Goal: Information Seeking & Learning: Compare options

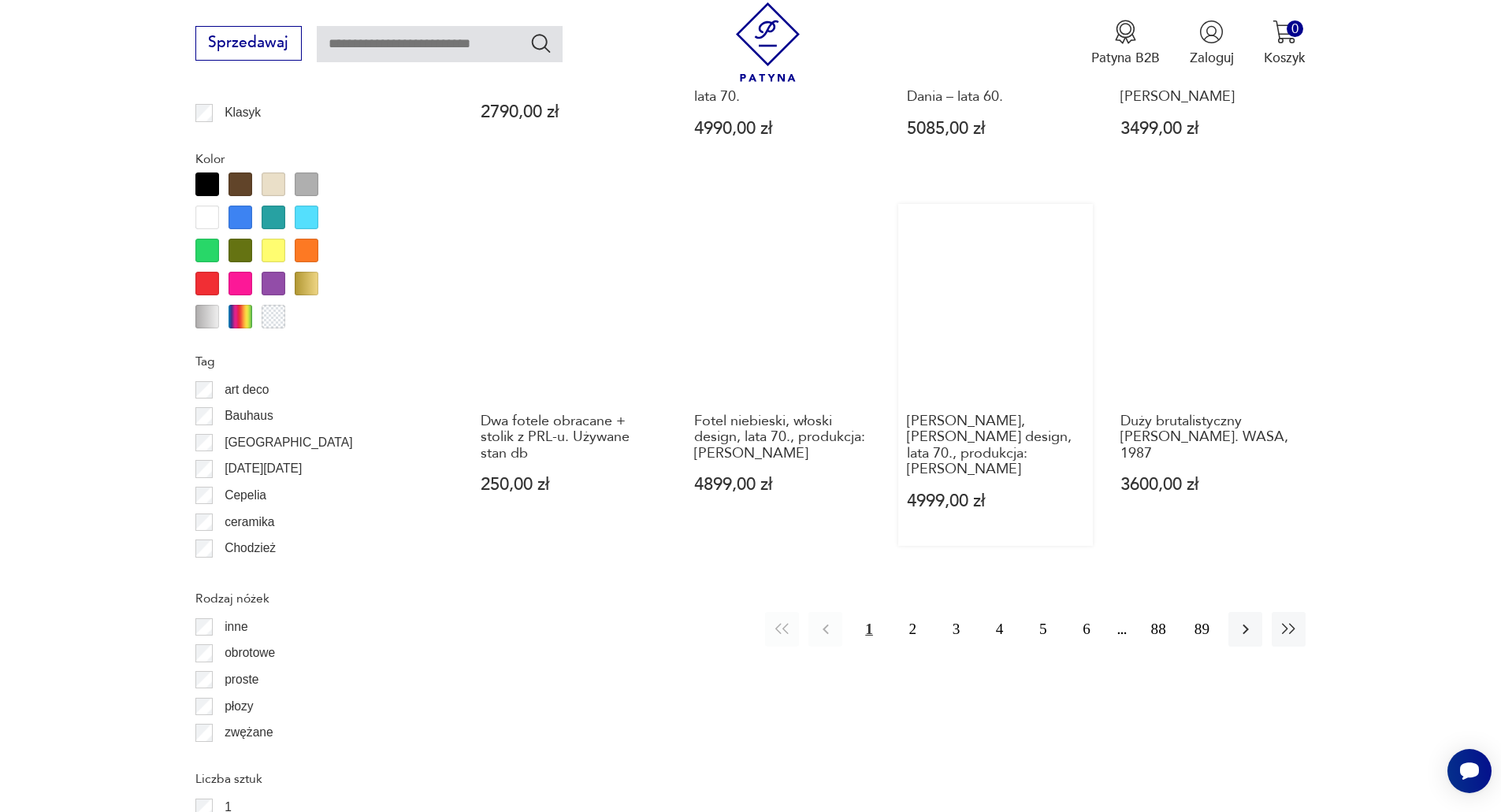
scroll to position [1784, 0]
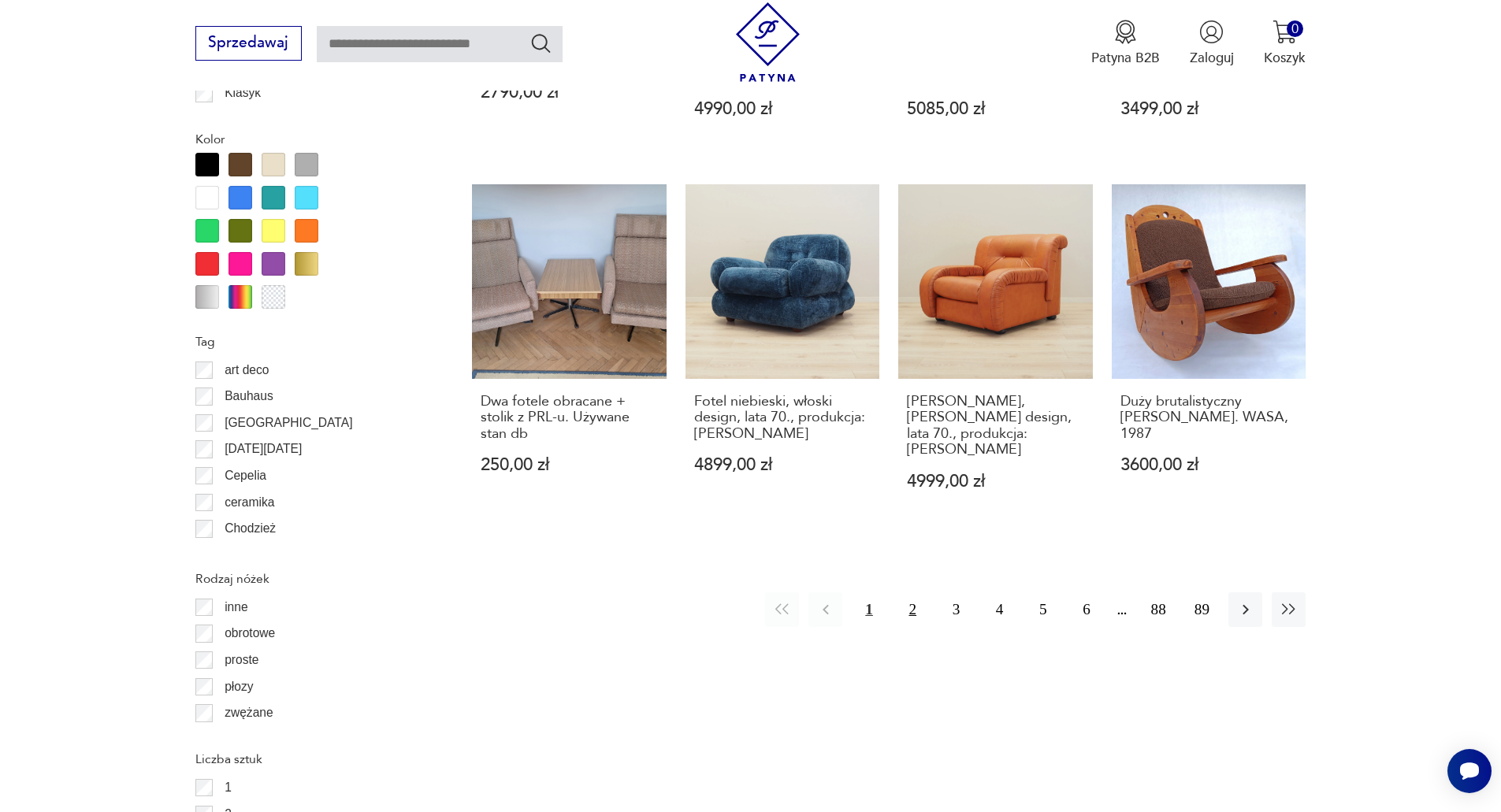
click at [910, 592] on button "2" at bounding box center [912, 609] width 34 height 34
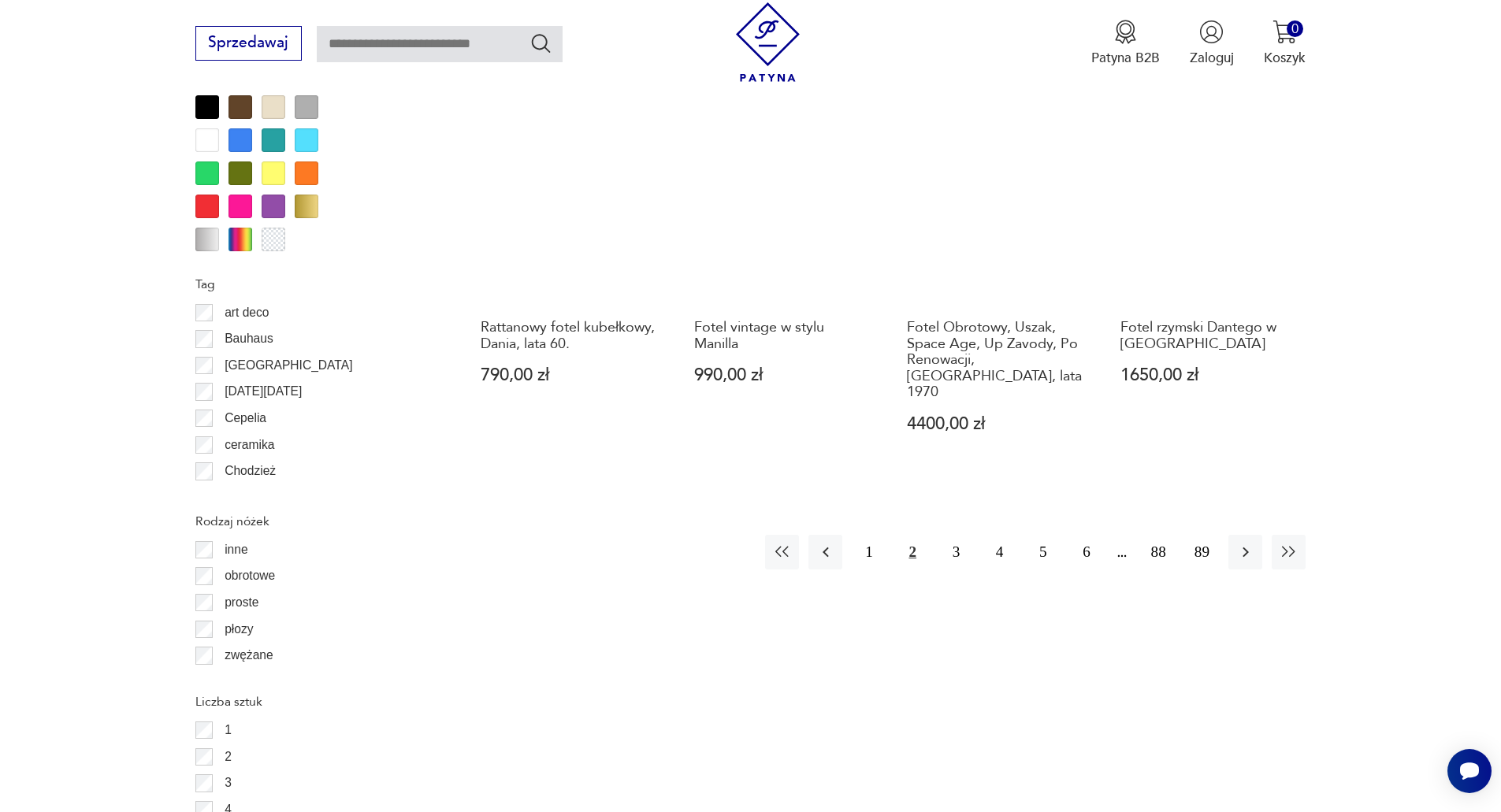
scroll to position [1863, 0]
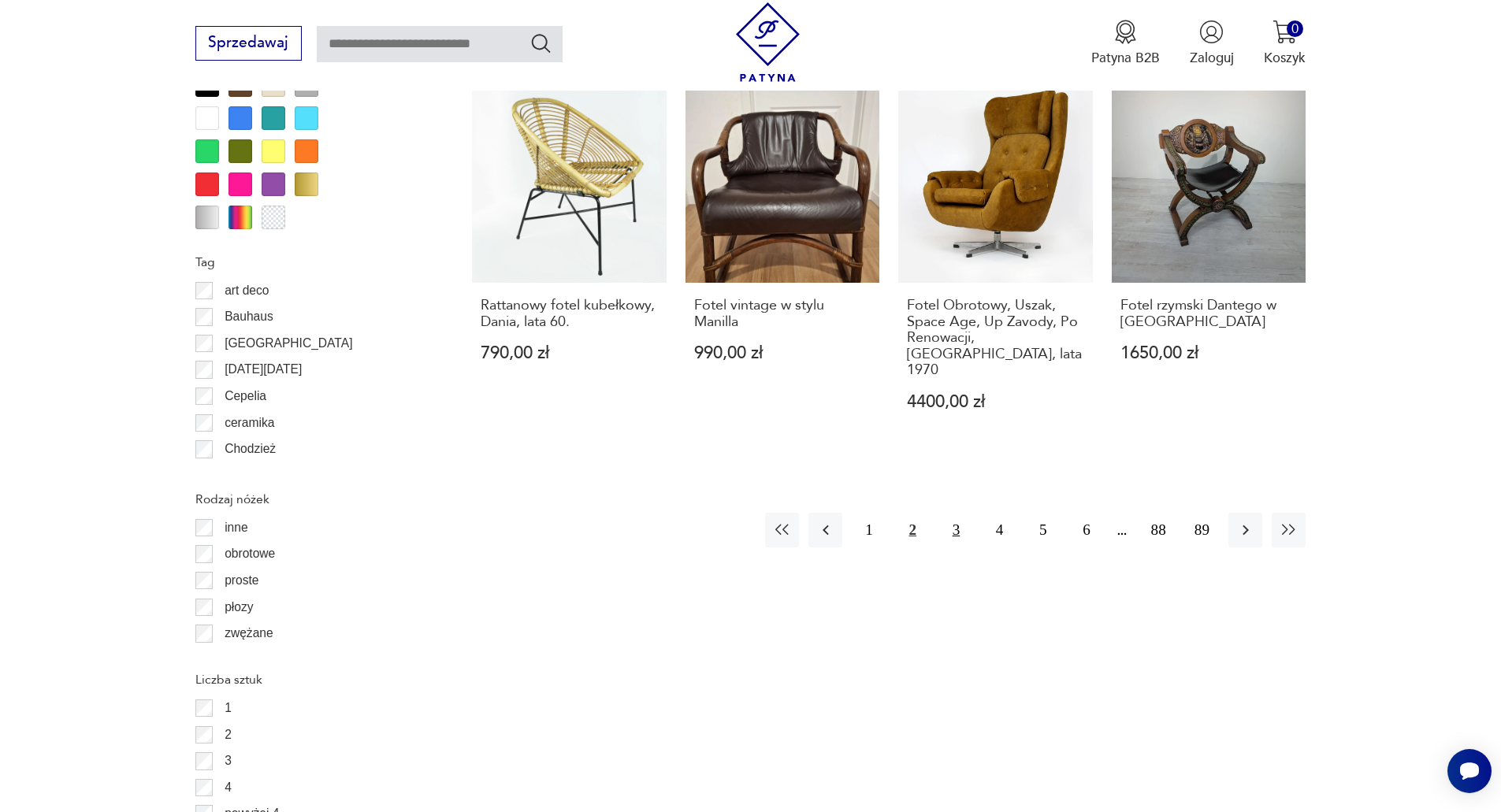
click at [948, 513] on button "3" at bounding box center [956, 530] width 34 height 34
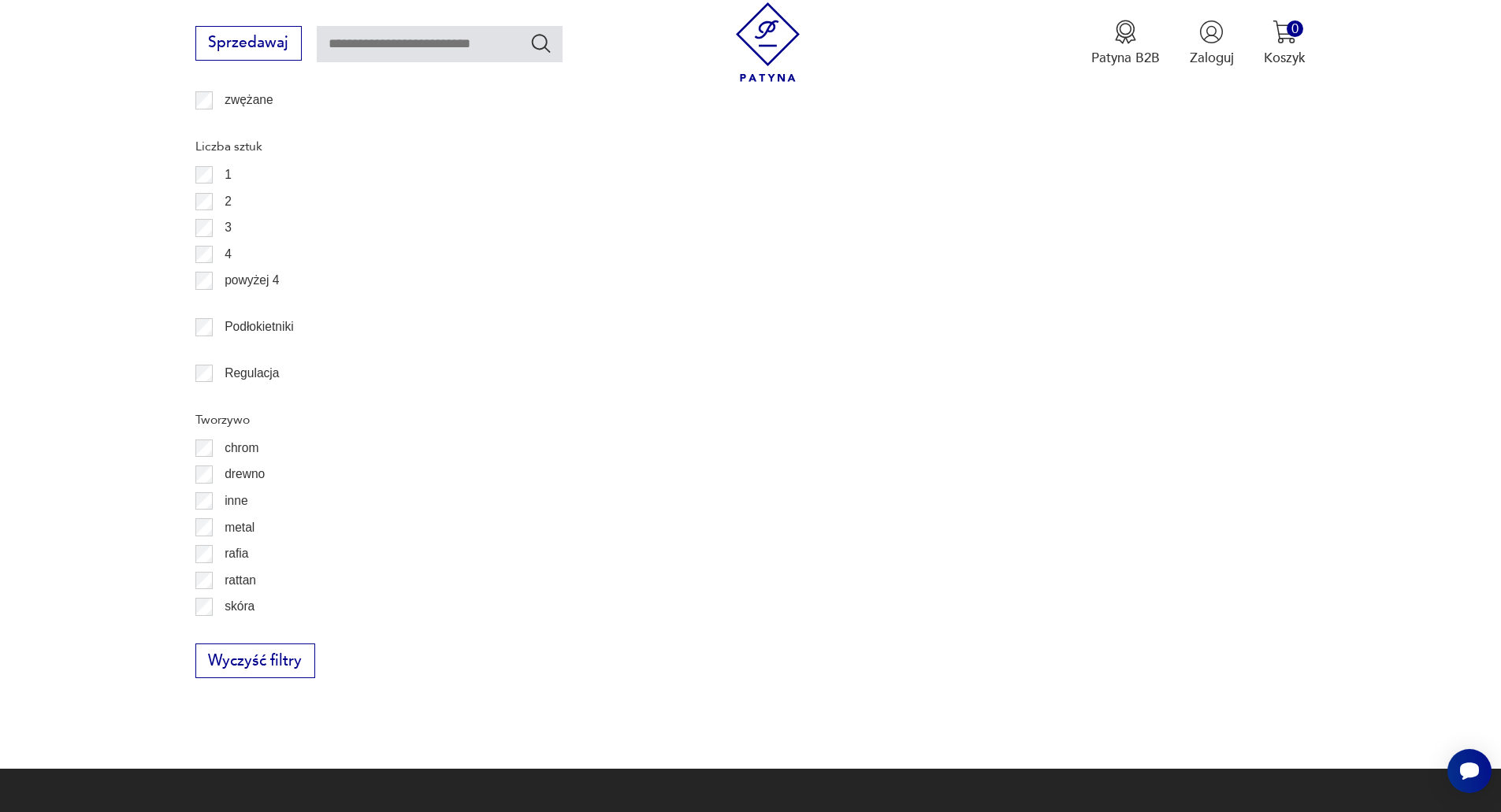
scroll to position [2415, 0]
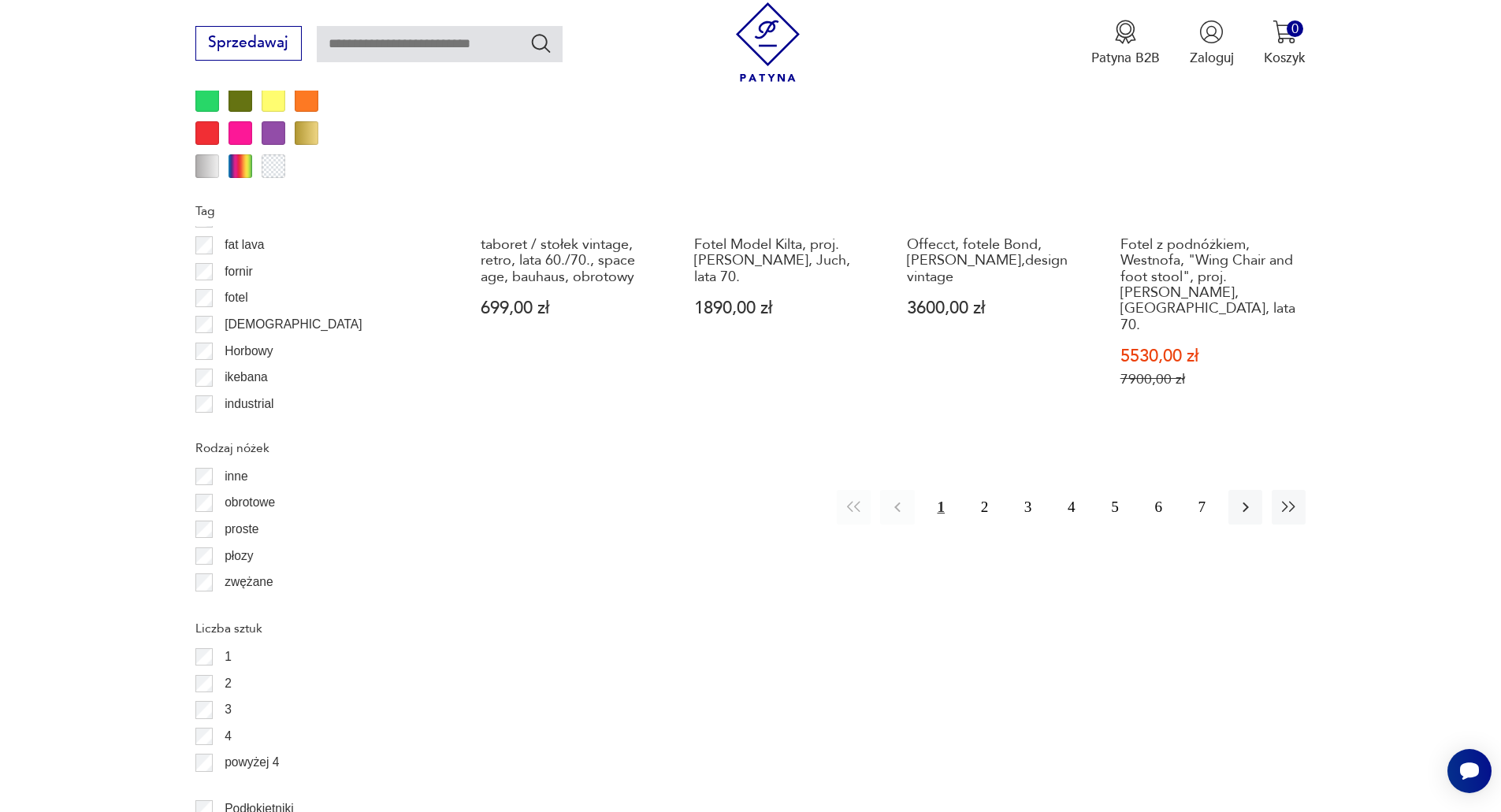
scroll to position [1943, 0]
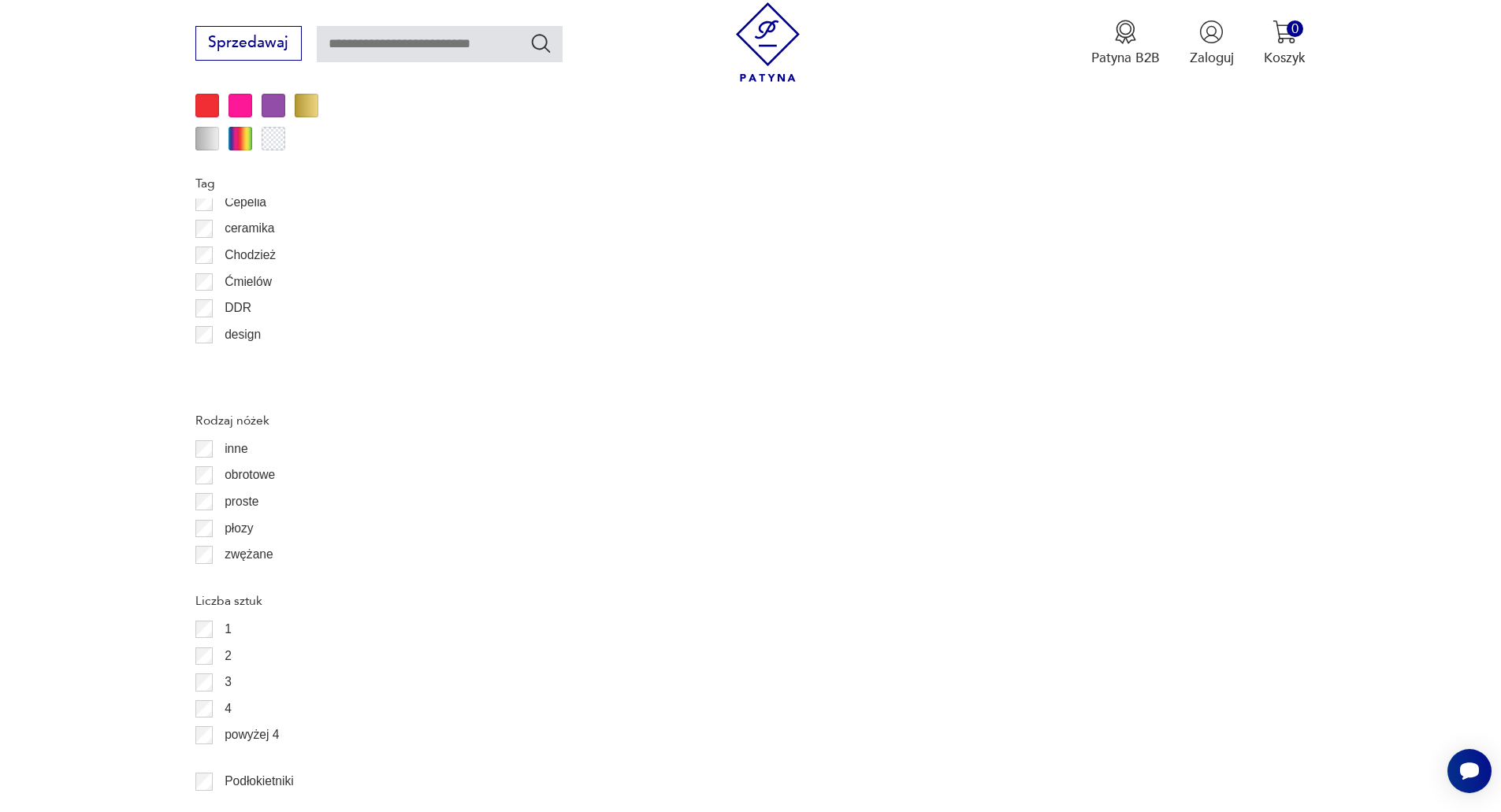
scroll to position [79, 0]
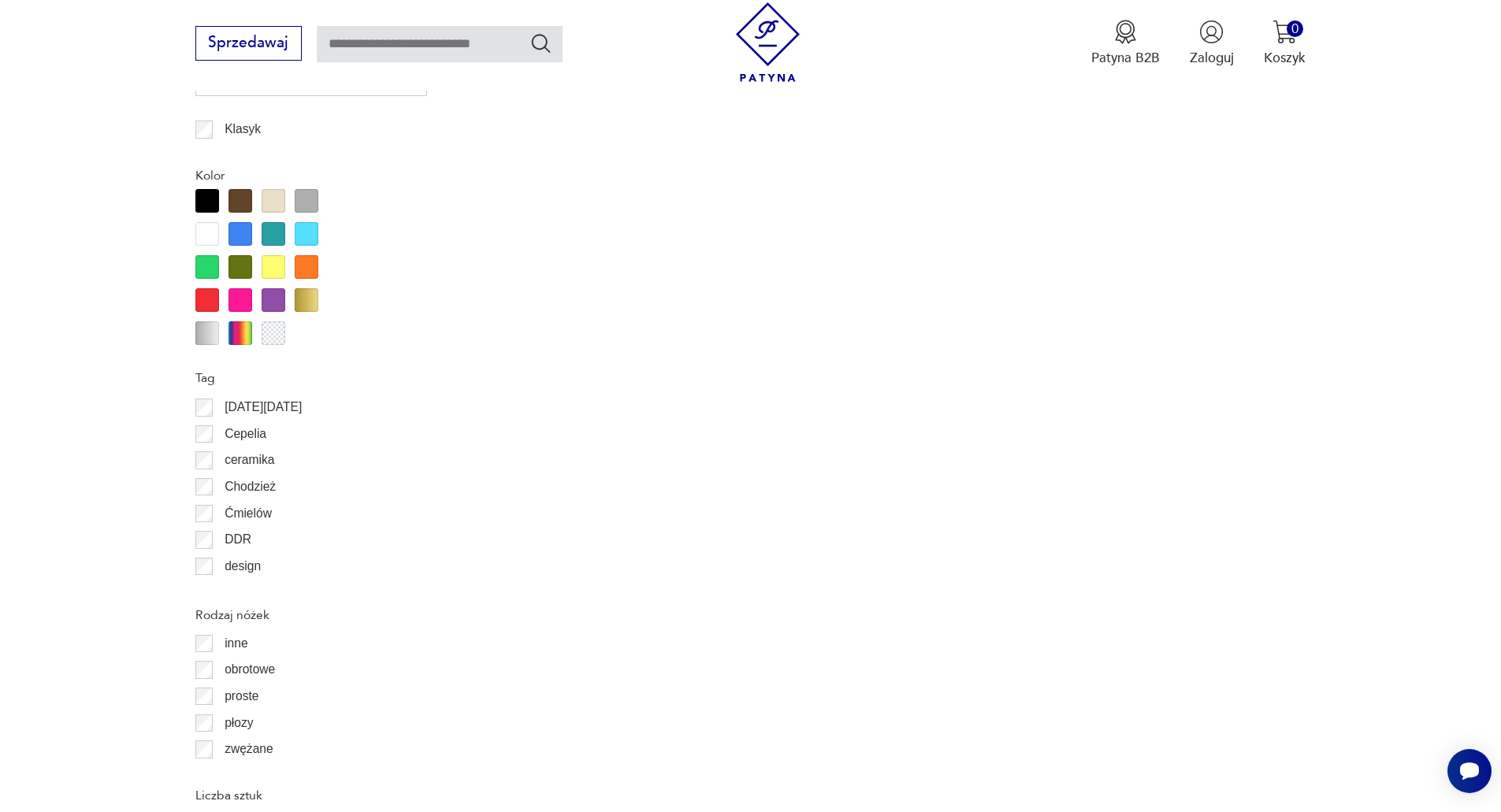
scroll to position [1785, 0]
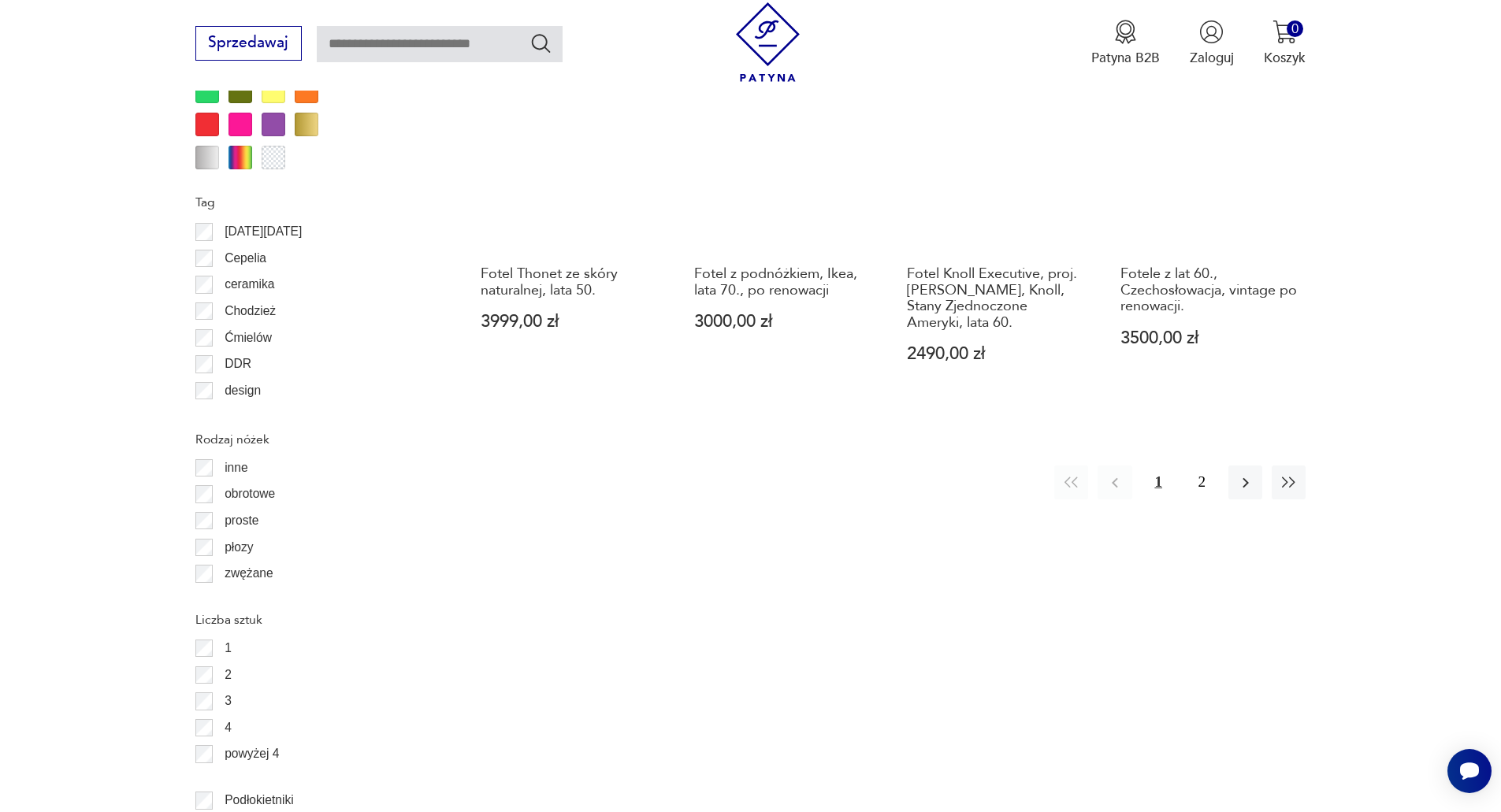
scroll to position [1943, 0]
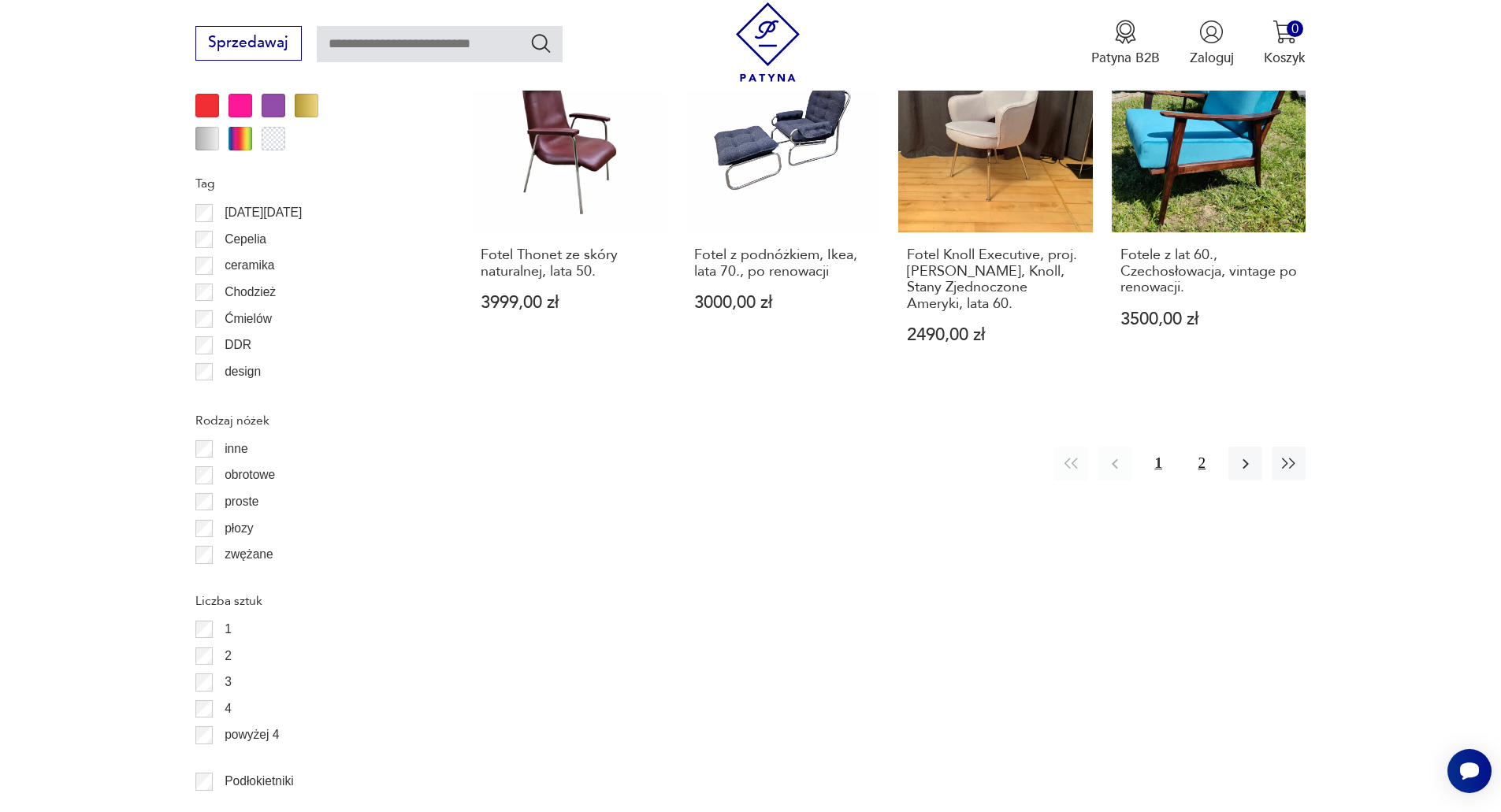
click at [1210, 447] on button "2" at bounding box center [1202, 464] width 34 height 34
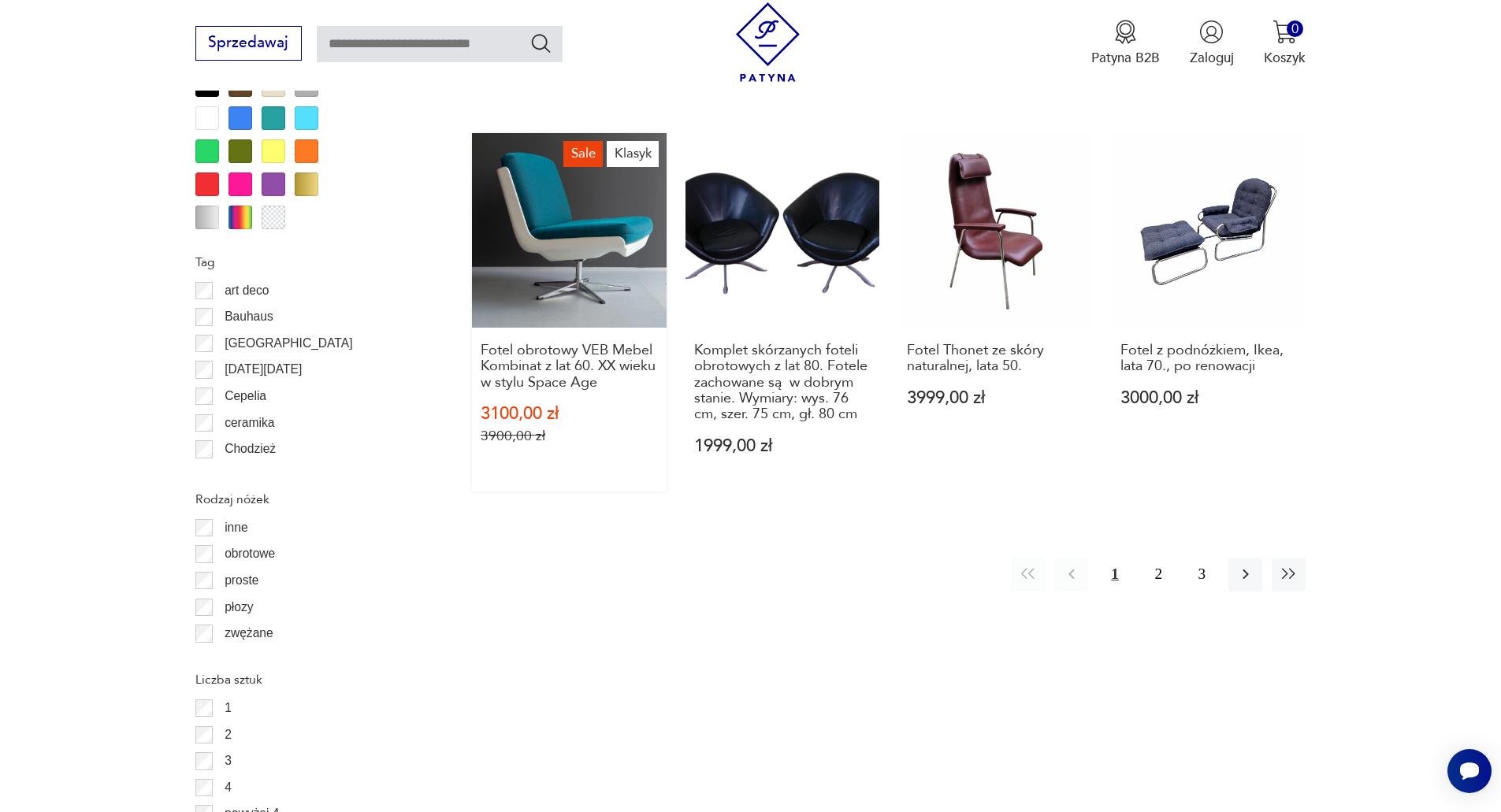
scroll to position [1943, 0]
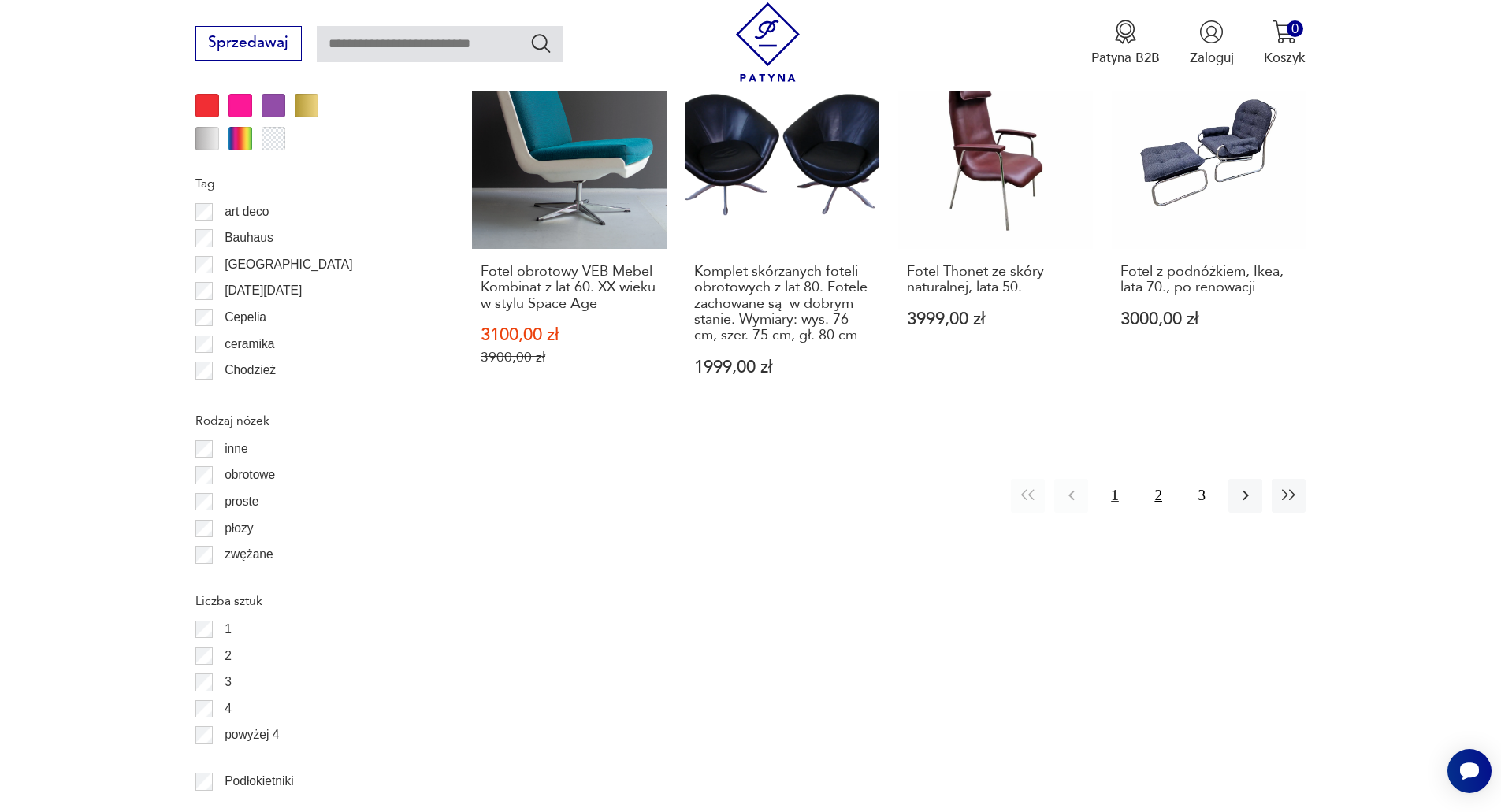
click at [1157, 479] on button "2" at bounding box center [1158, 496] width 34 height 34
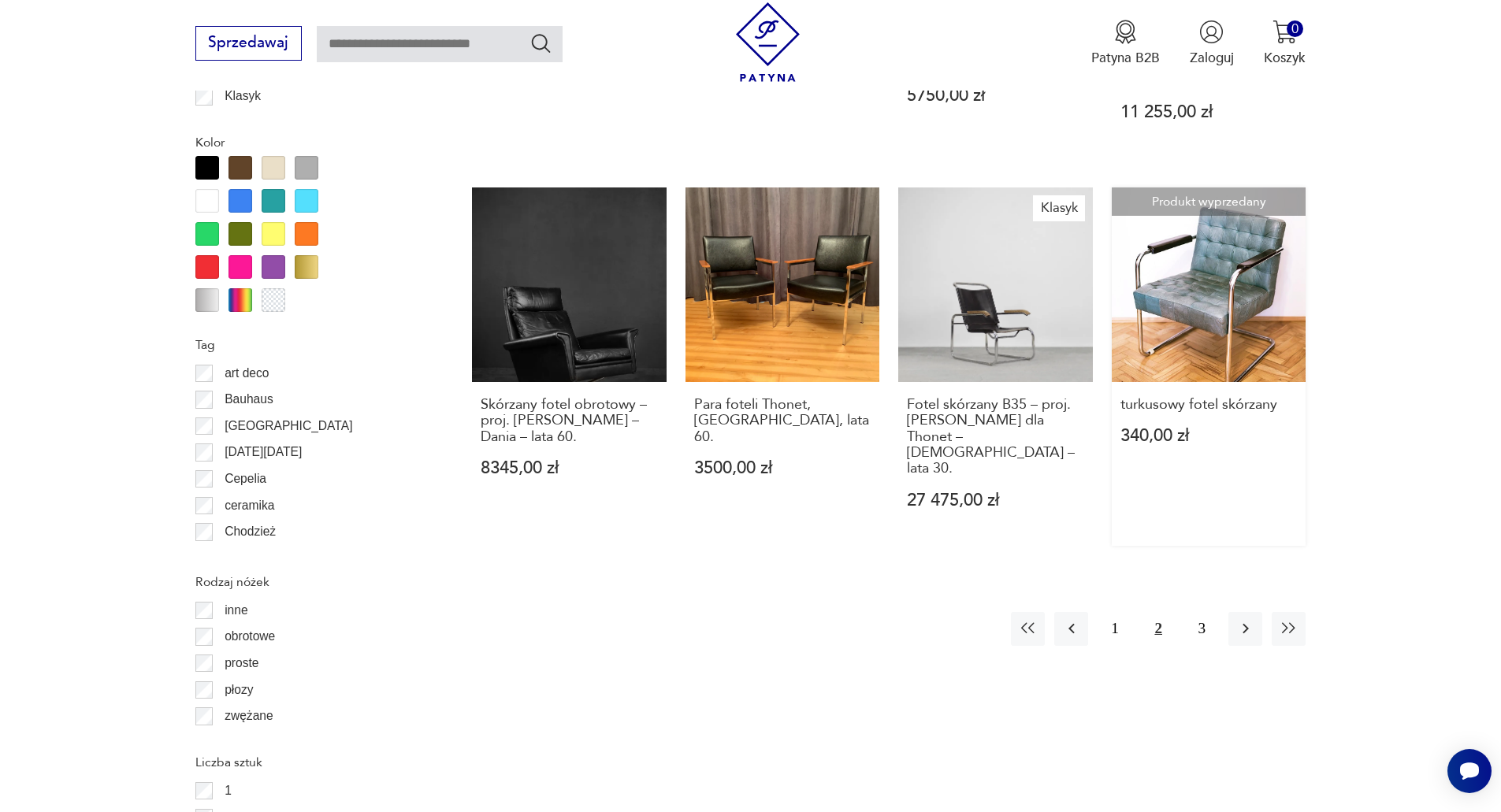
scroll to position [1785, 0]
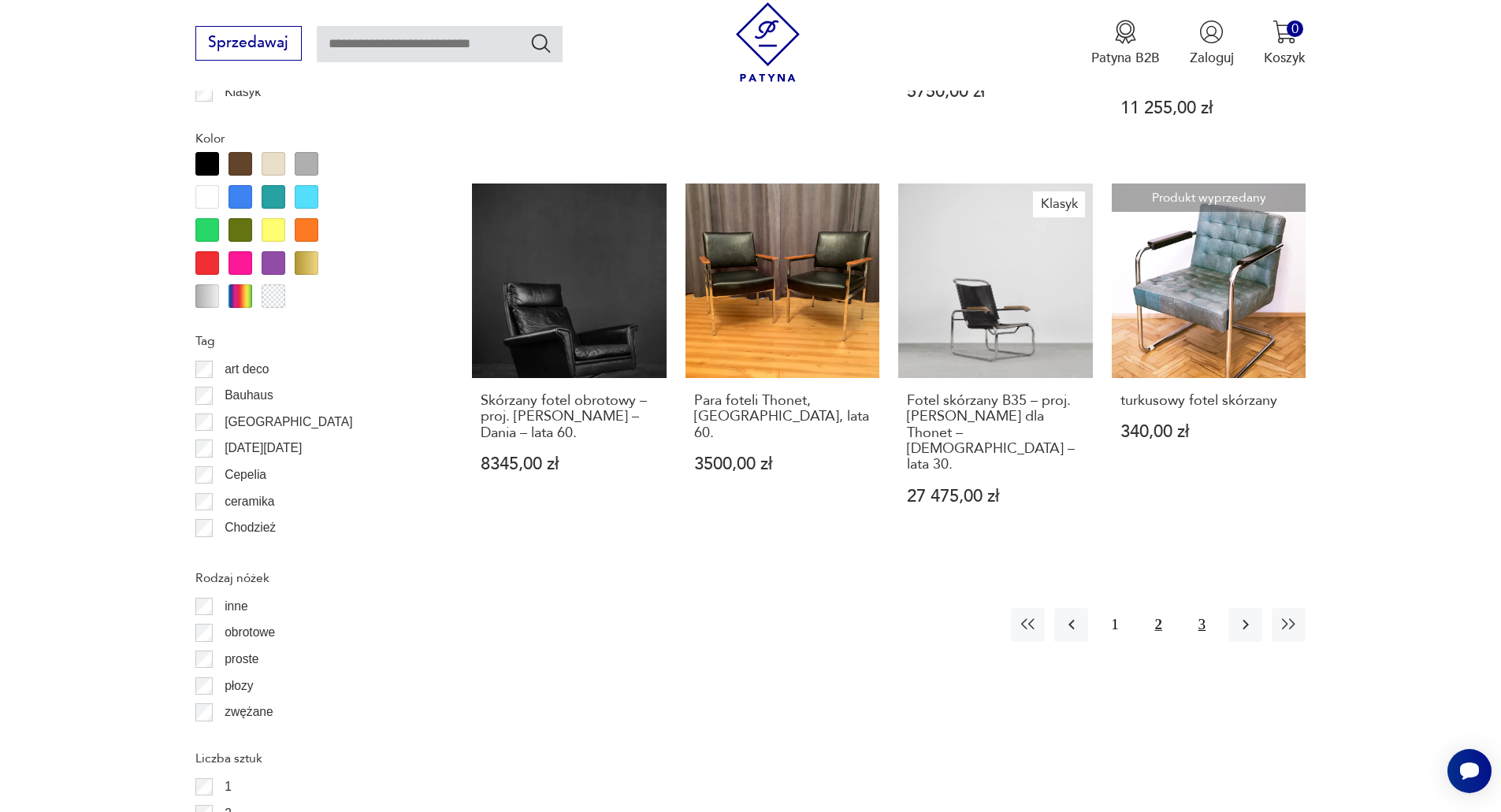
click at [1204, 609] on button "3" at bounding box center [1202, 626] width 34 height 34
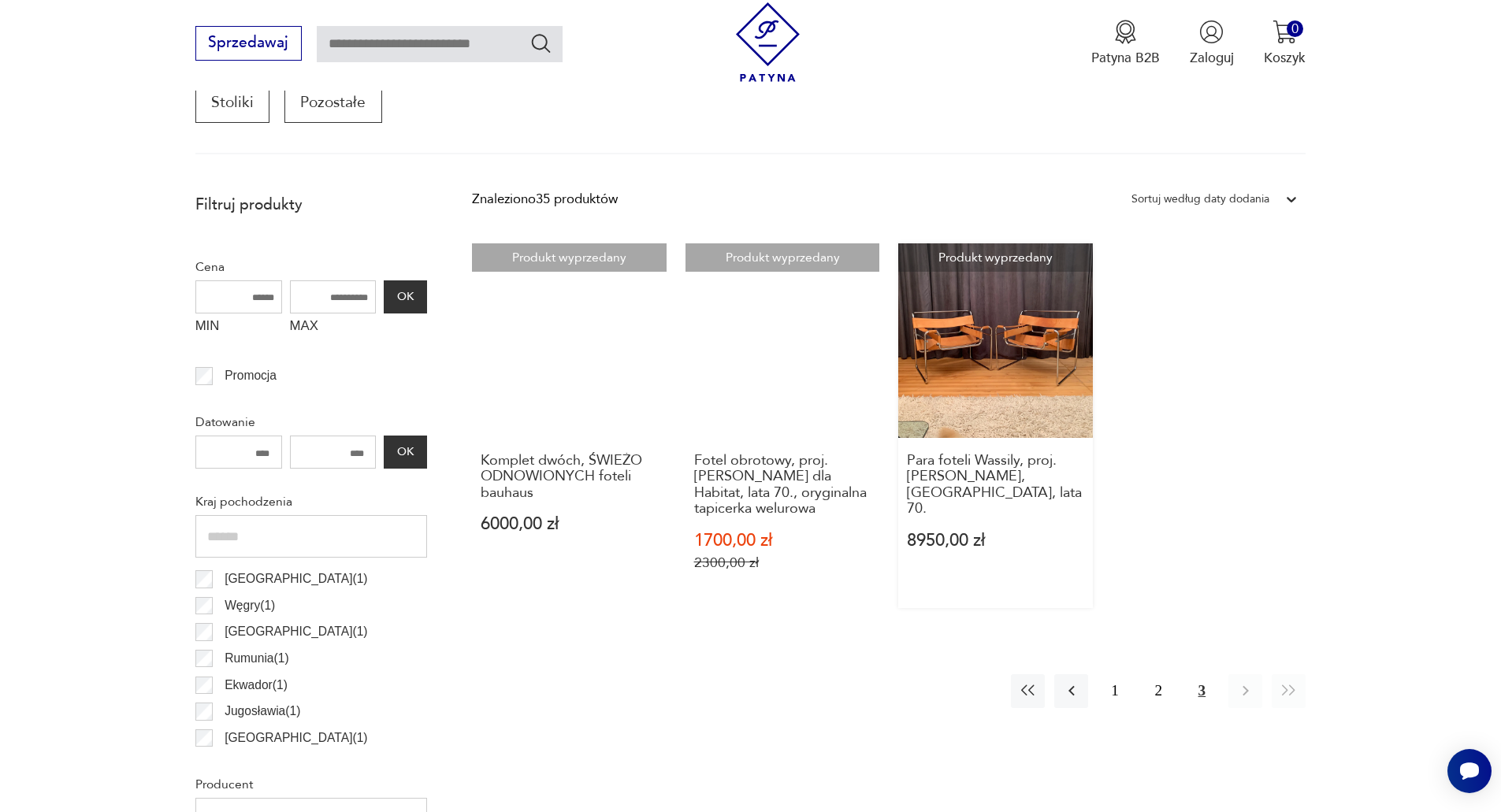
scroll to position [604, 0]
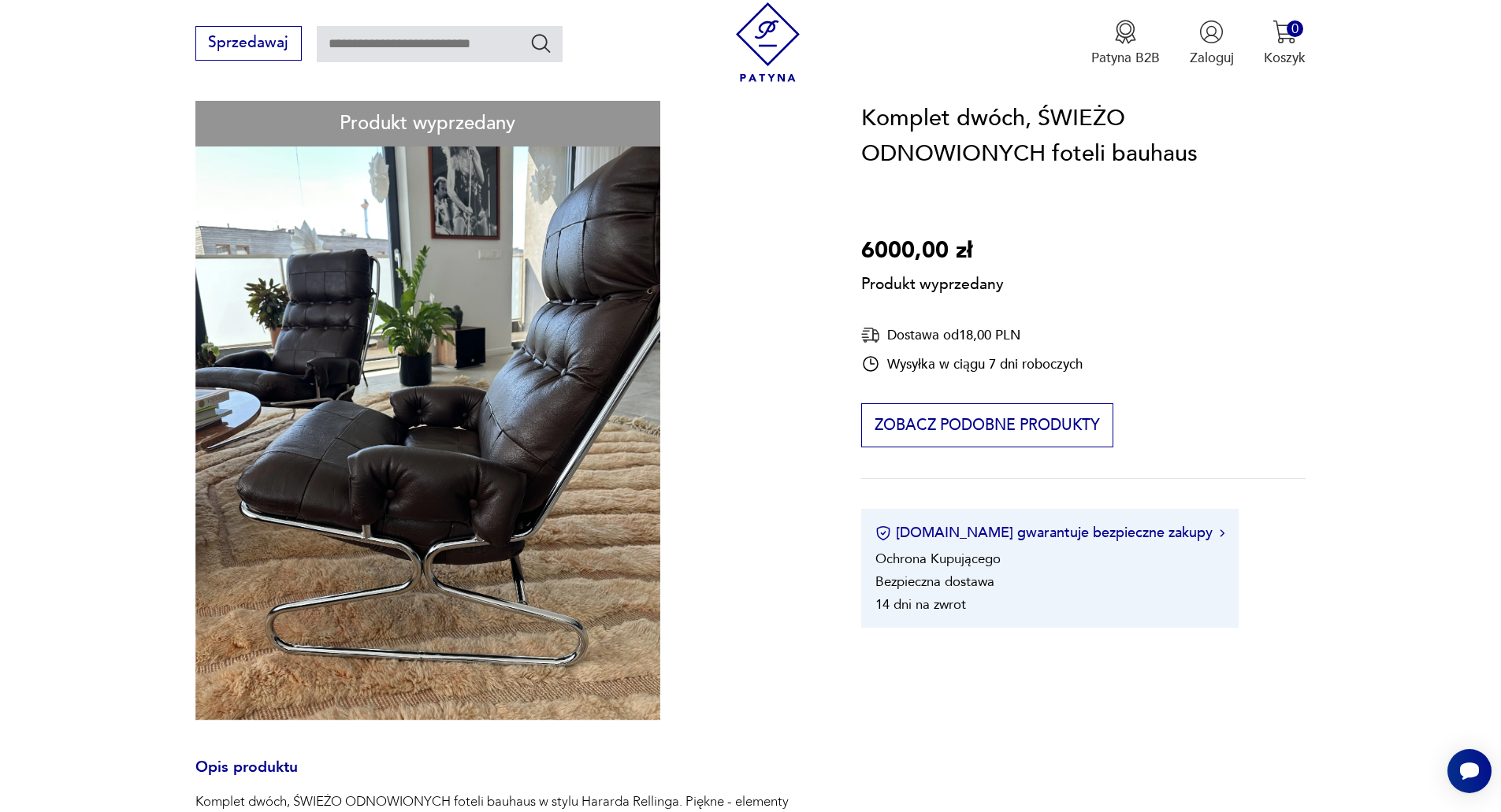
scroll to position [237, 0]
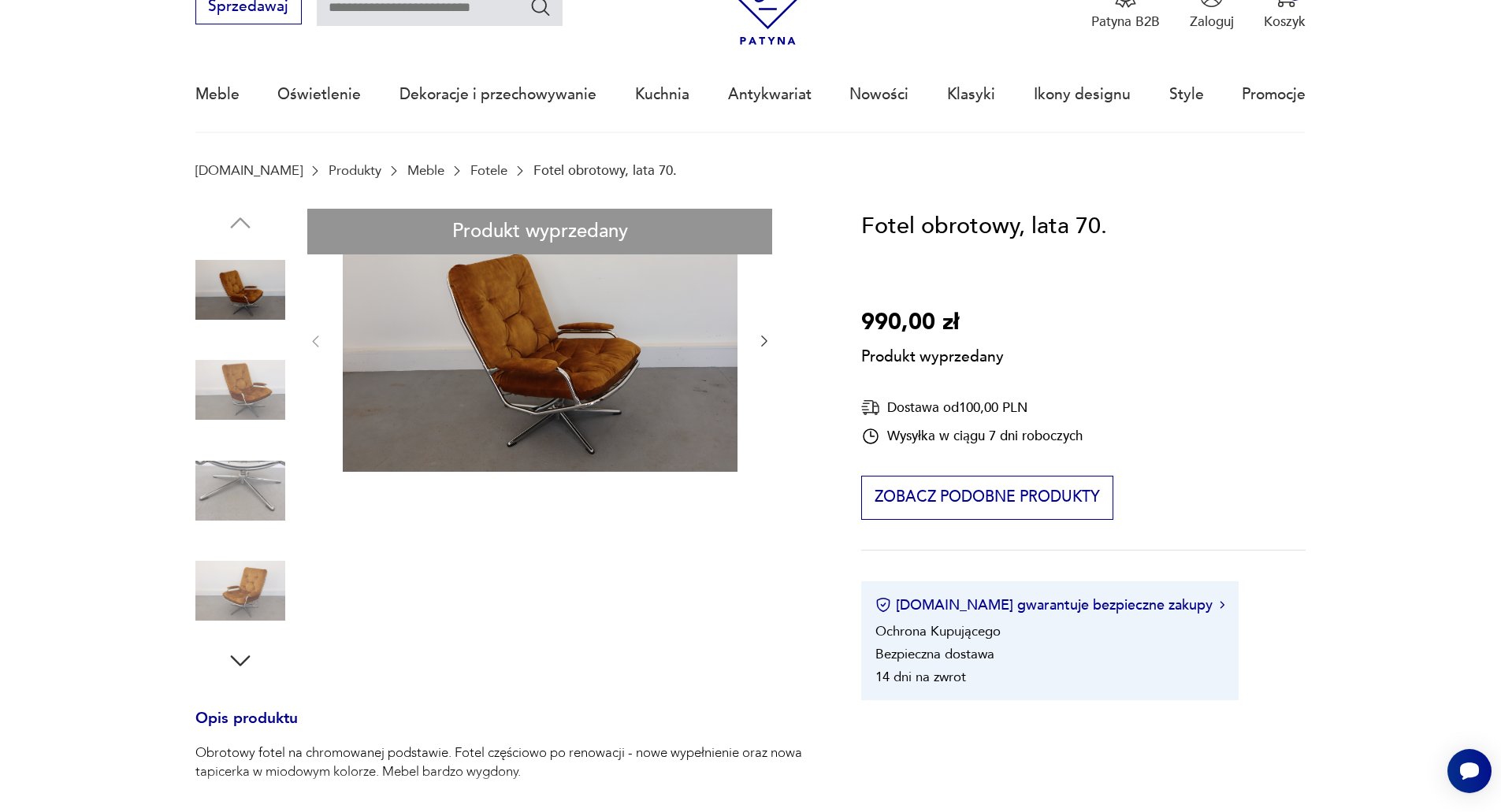
click at [249, 379] on div "Produkt wyprzedany Opis produktu Obrotowy fotel na chromowanej podstawie. Fotel…" at bounding box center [505, 726] width 621 height 1034
click at [229, 468] on div "Produkt wyprzedany Opis produktu Obrotowy fotel na chromowanej podstawie. Fotel…" at bounding box center [505, 726] width 621 height 1034
click at [247, 491] on div "Produkt wyprzedany Opis produktu Obrotowy fotel na chromowanej podstawie. Fotel…" at bounding box center [505, 726] width 621 height 1034
click at [258, 593] on div "Produkt wyprzedany Opis produktu Obrotowy fotel na chromowanej podstawie. Fotel…" at bounding box center [505, 726] width 621 height 1034
click at [243, 656] on div "Produkt wyprzedany Opis produktu Obrotowy fotel na chromowanej podstawie. Fotel…" at bounding box center [505, 726] width 621 height 1034
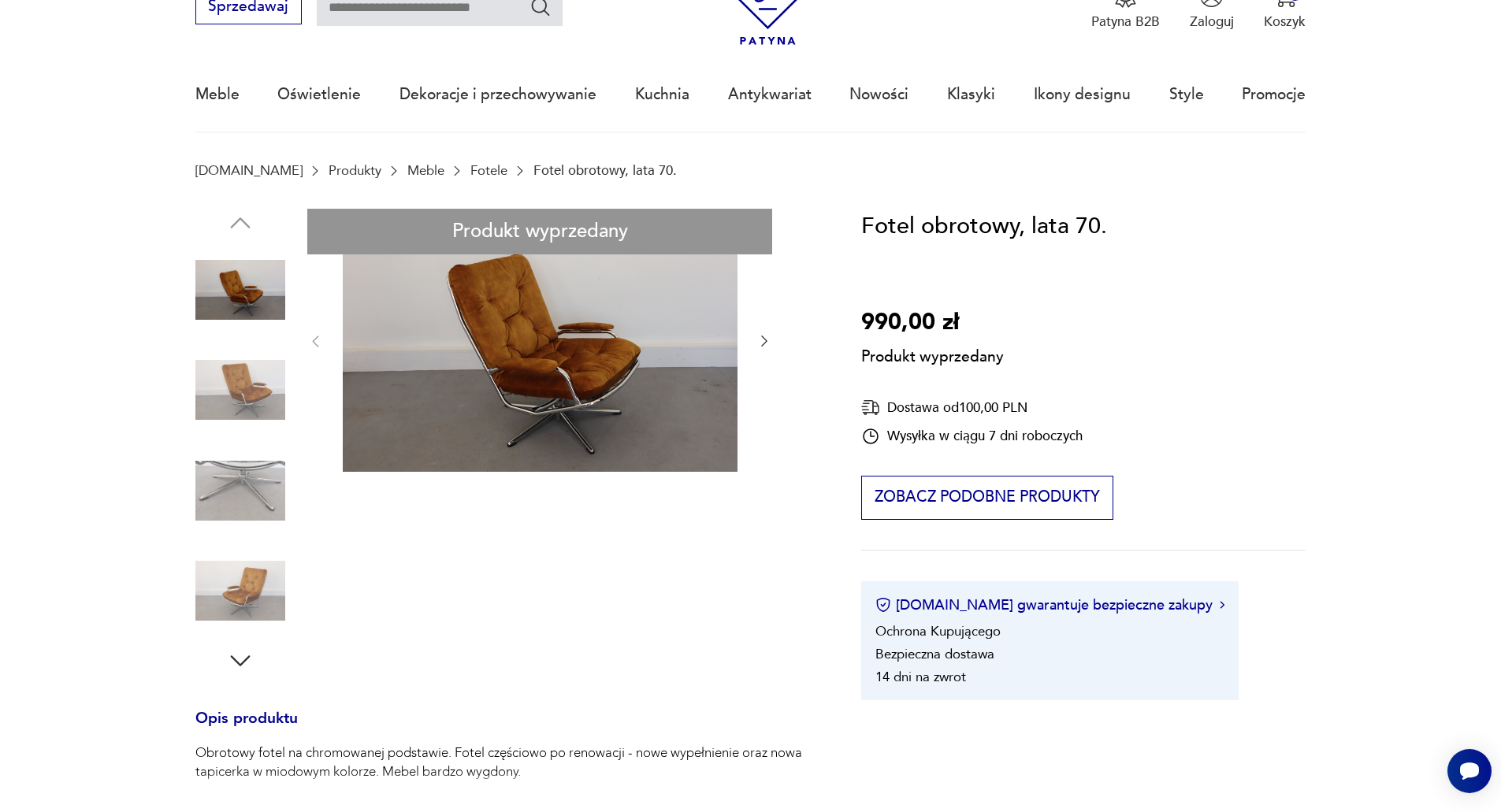
click at [238, 657] on div "Produkt wyprzedany Opis produktu Obrotowy fotel na chromowanej podstawie. Fotel…" at bounding box center [505, 726] width 621 height 1034
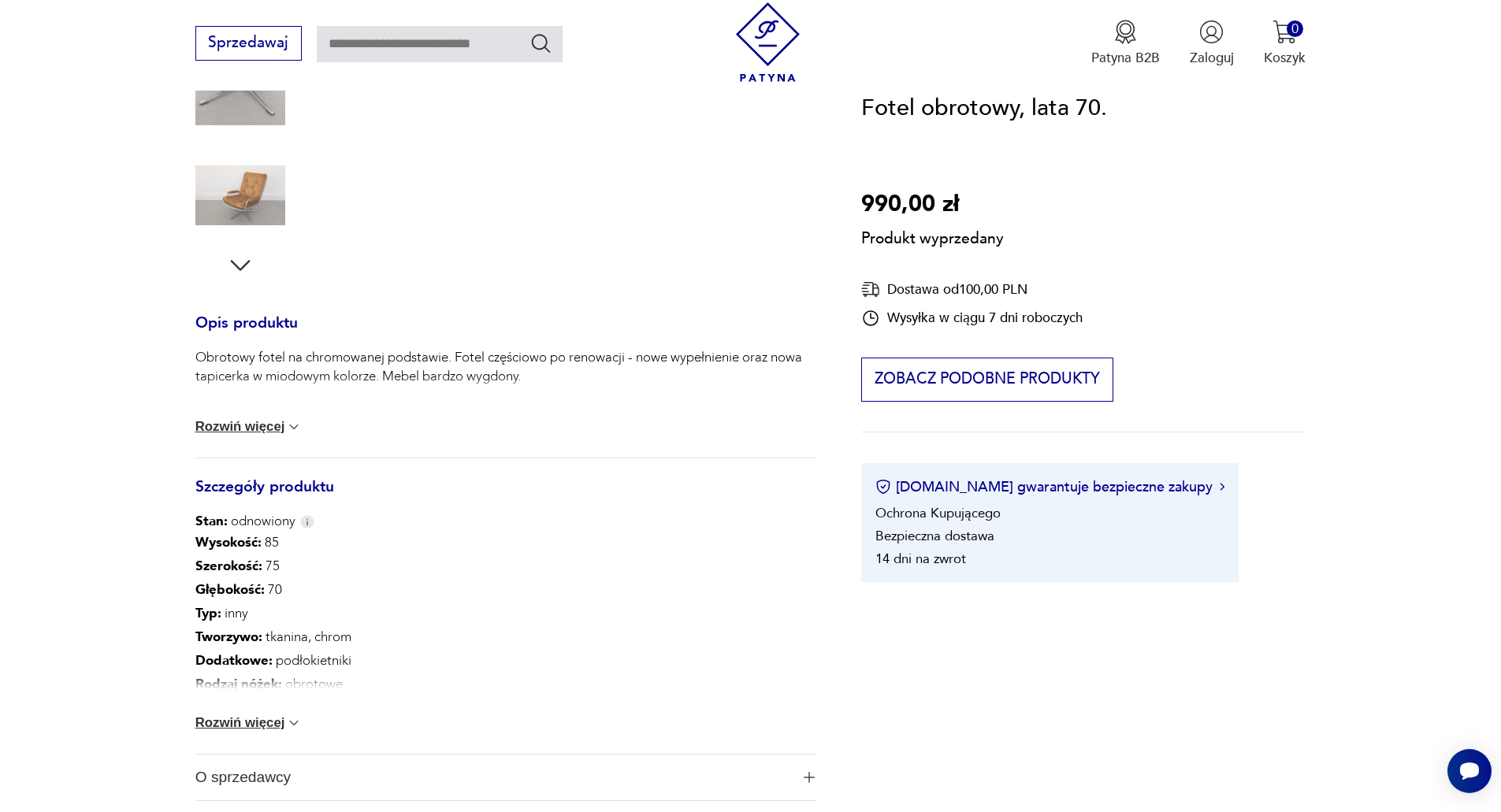
scroll to position [552, 0]
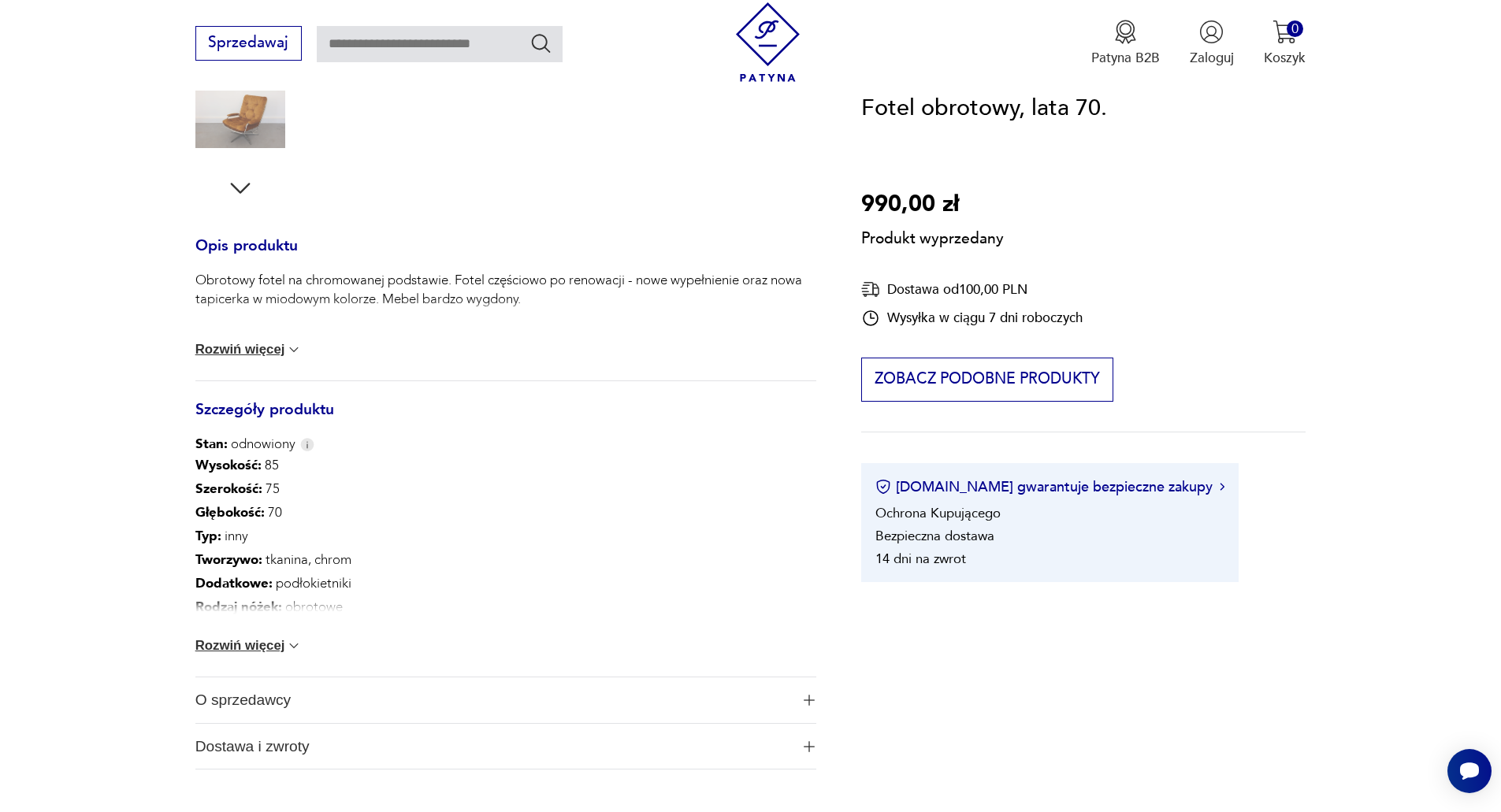
click at [283, 644] on button "Rozwiń więcej" at bounding box center [248, 645] width 107 height 16
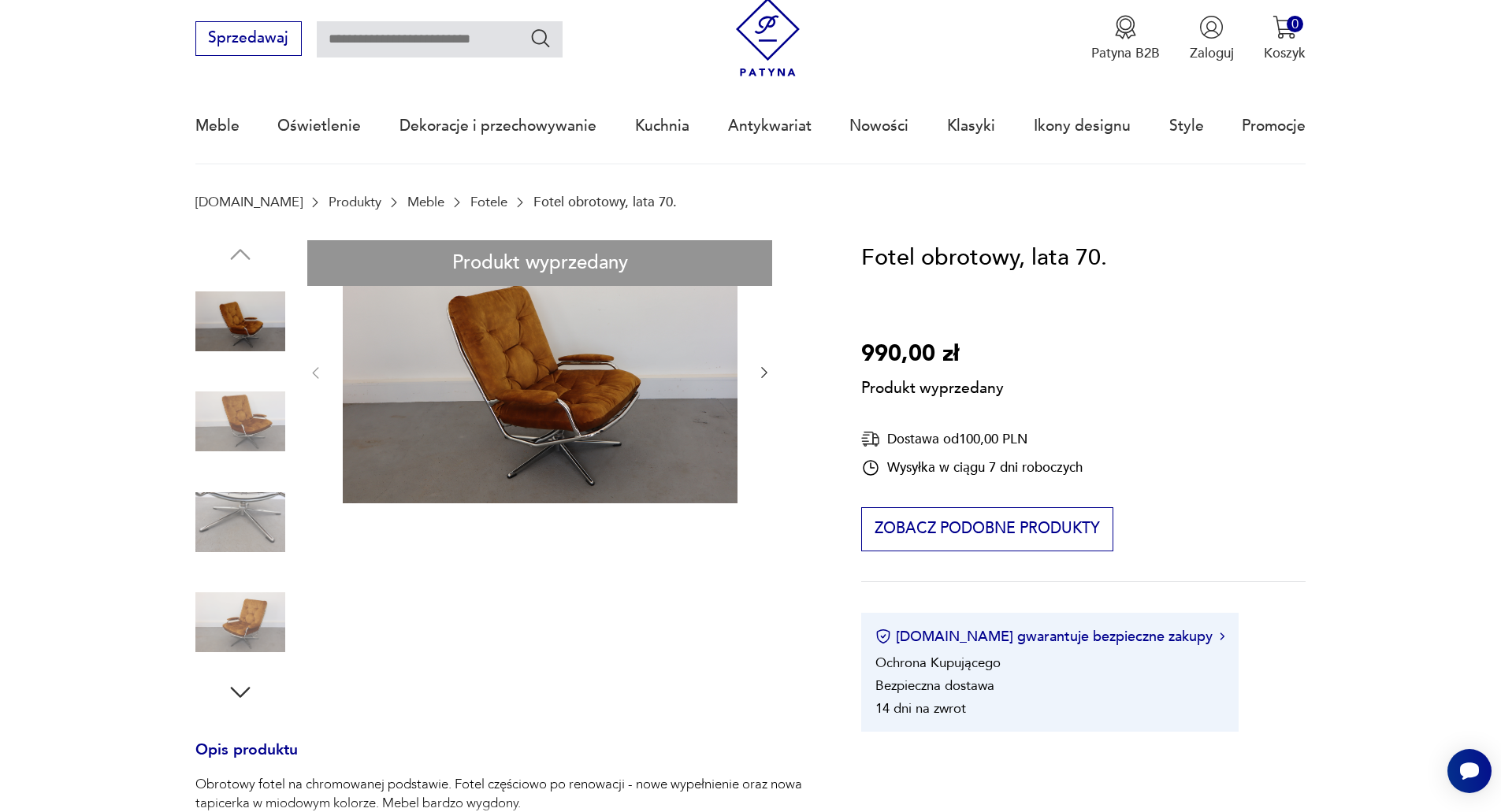
scroll to position [0, 0]
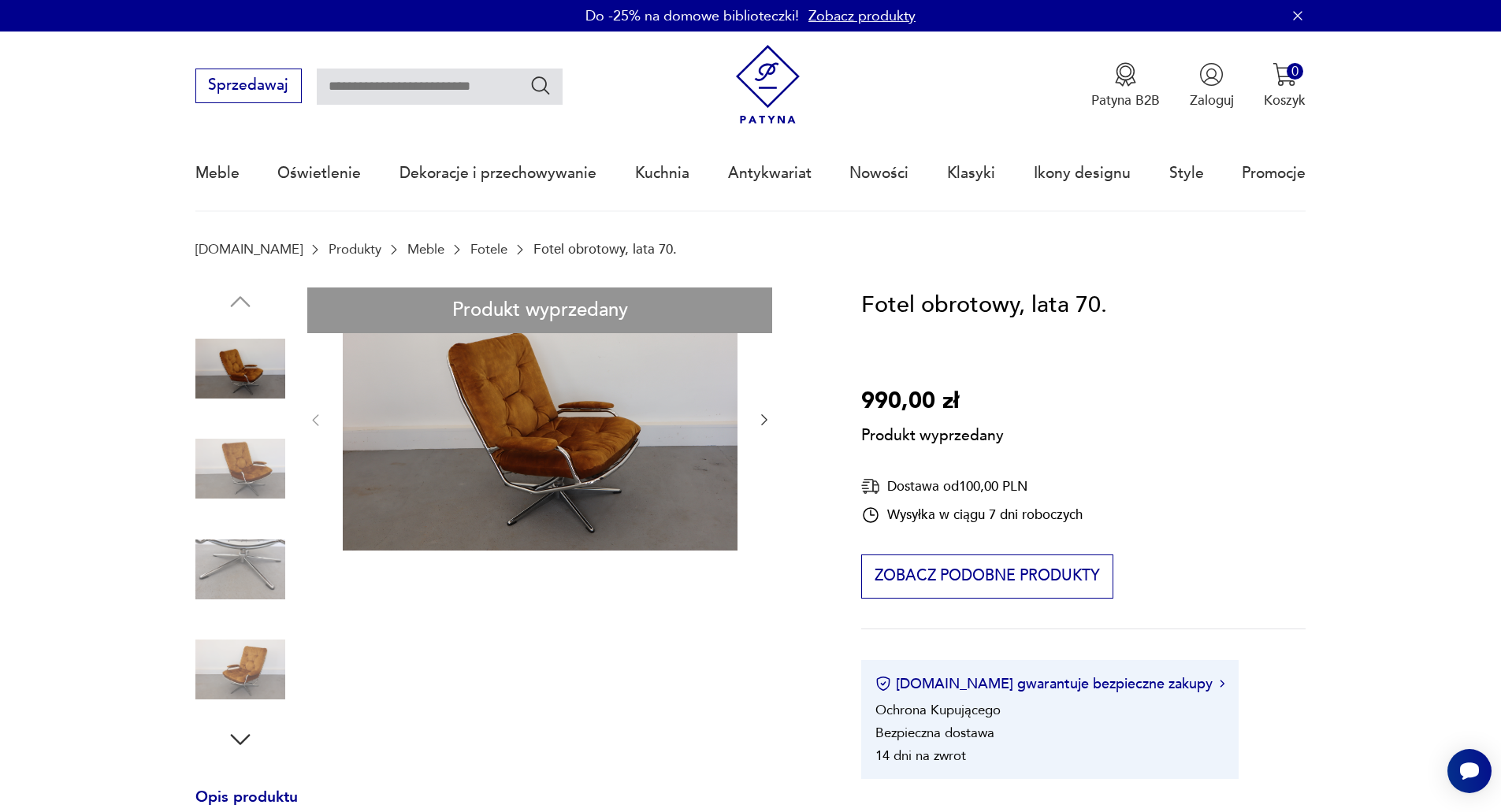
click at [457, 248] on div "[DOMAIN_NAME] Produkty Meble Fotele Fotel obrotowy, lata 70." at bounding box center [750, 250] width 1111 height 15
click at [470, 248] on link "Fotele" at bounding box center [488, 250] width 37 height 15
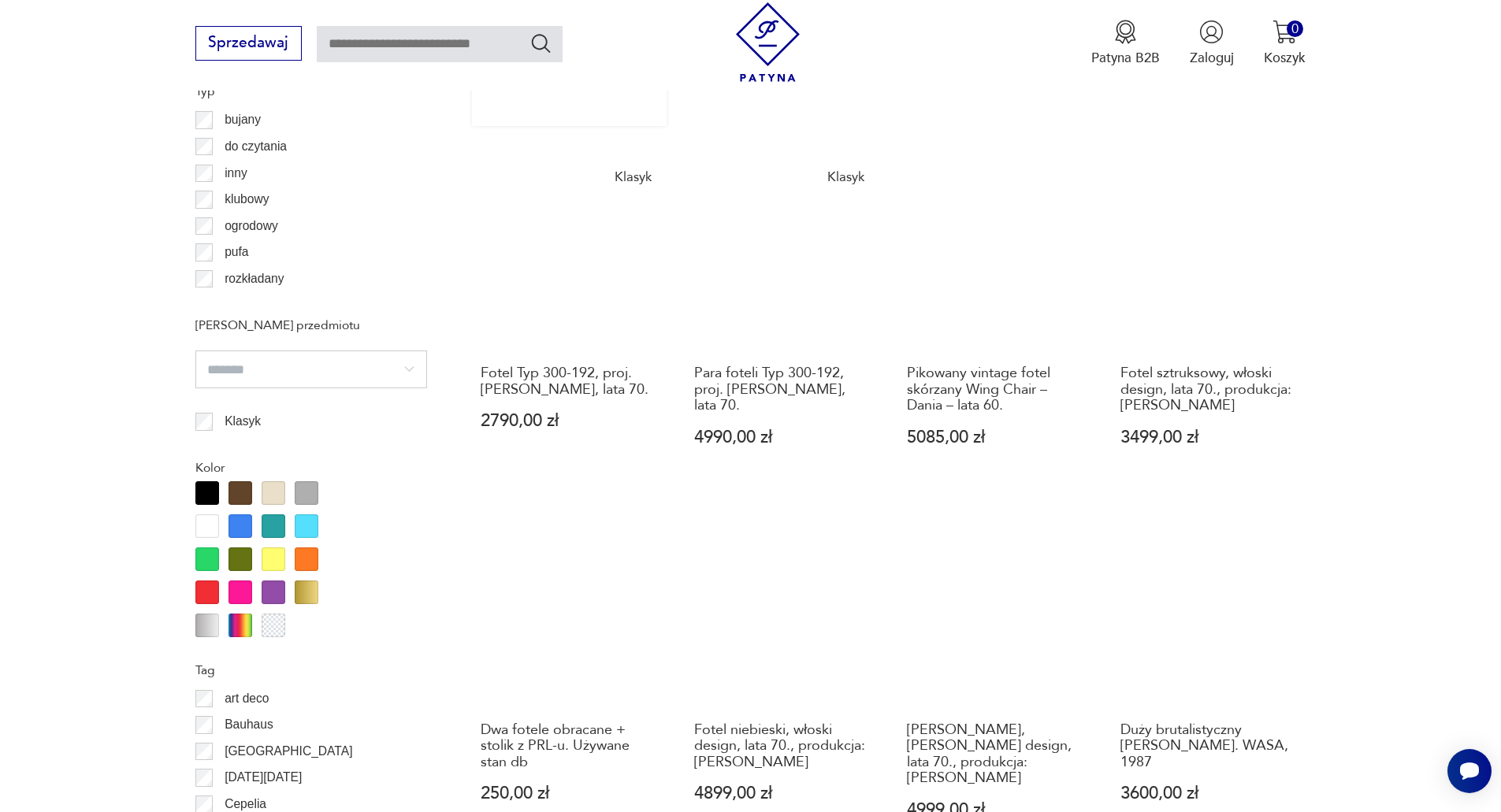
scroll to position [1469, 0]
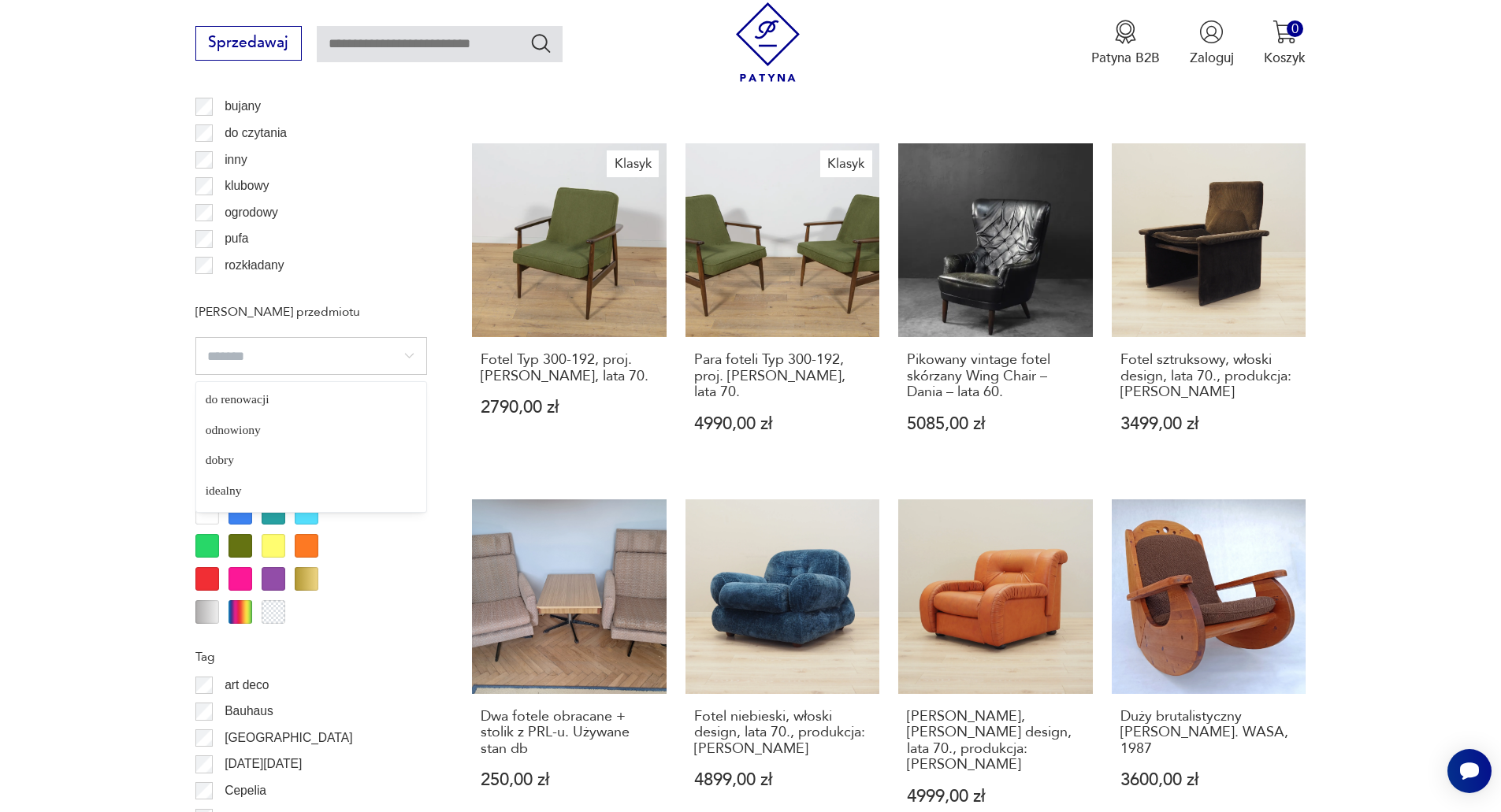
click at [397, 362] on input "search" at bounding box center [310, 356] width 232 height 38
type input "**********"
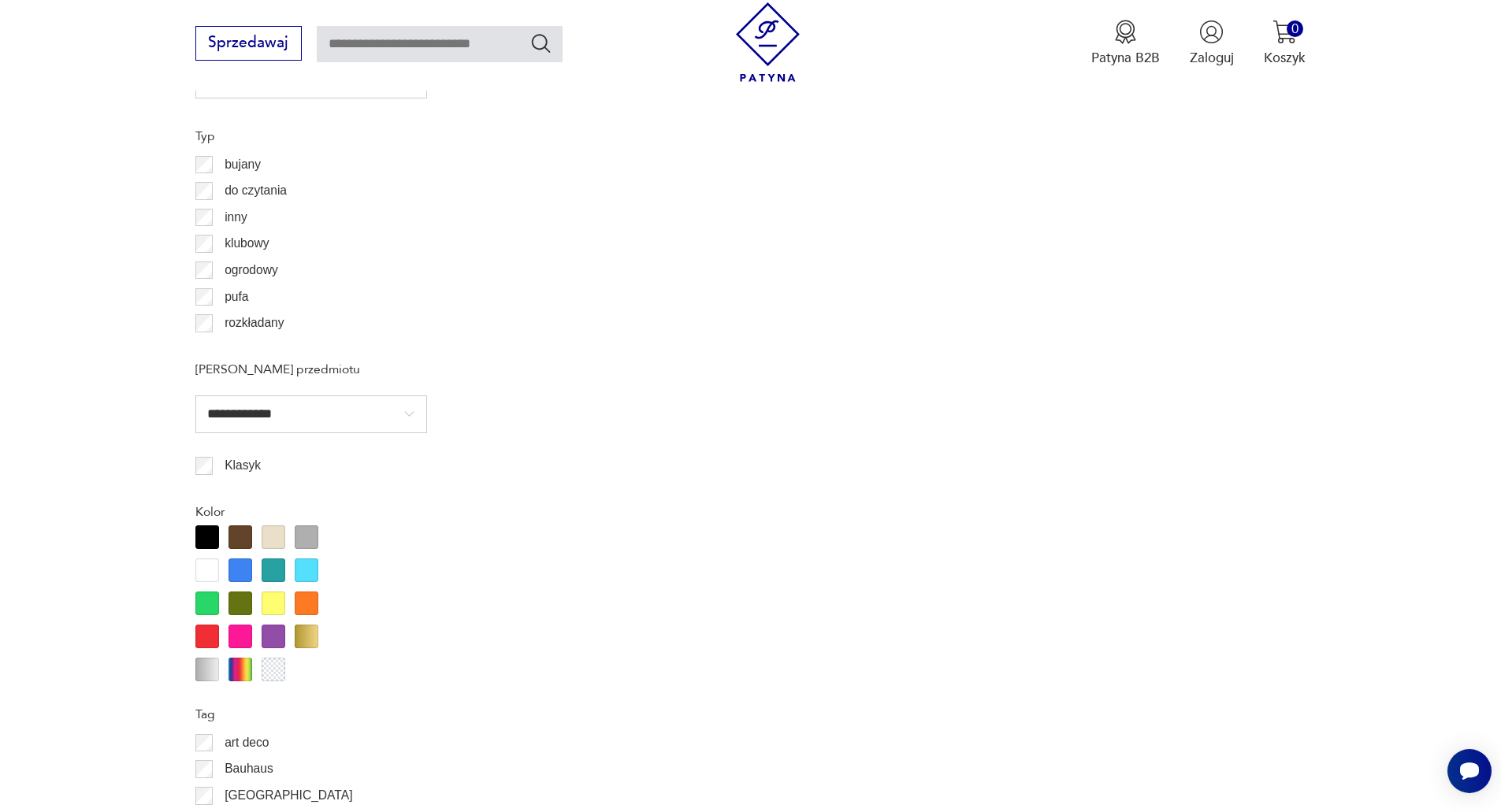
scroll to position [1261, 0]
